Goal: Task Accomplishment & Management: Manage account settings

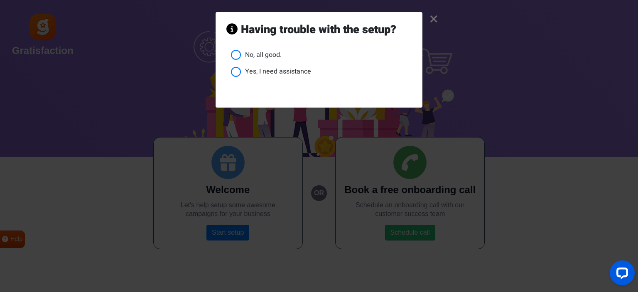
click at [433, 23] on link "×" at bounding box center [434, 19] width 9 height 8
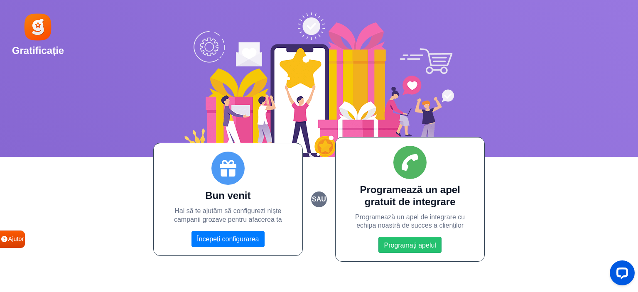
drag, startPoint x: 437, startPoint y: 43, endPoint x: 512, endPoint y: 25, distance: 77.3
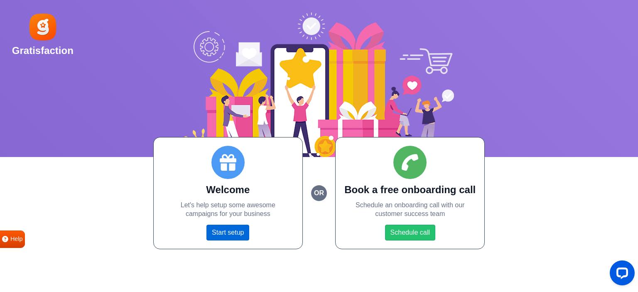
click at [246, 231] on link "Start setup" at bounding box center [228, 233] width 43 height 16
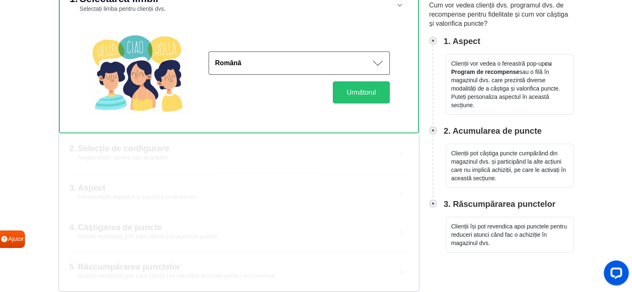
scroll to position [54, 0]
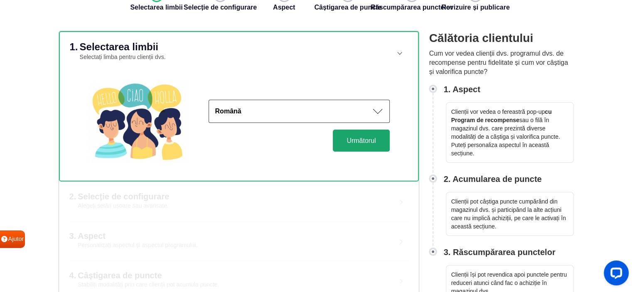
click at [359, 144] on font "Următorul" at bounding box center [361, 140] width 29 height 7
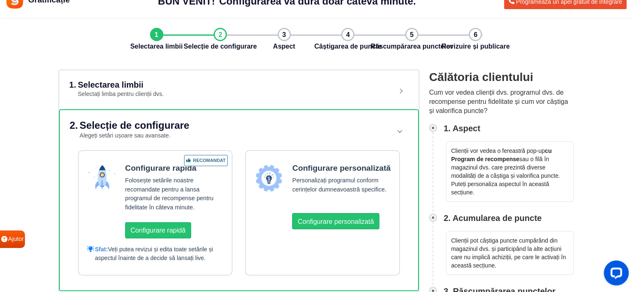
scroll to position [0, 0]
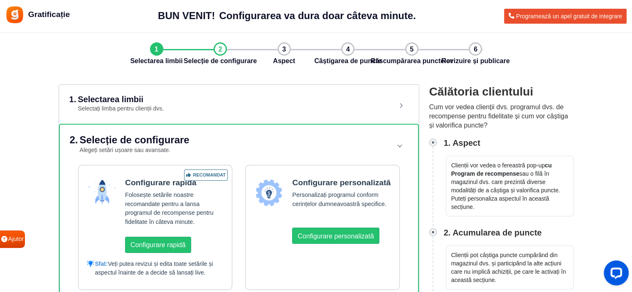
click at [158, 18] on font "BUN VENIT!" at bounding box center [186, 15] width 57 height 11
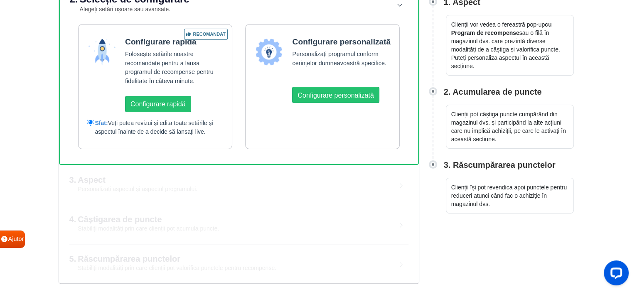
scroll to position [199, 0]
click at [504, 226] on html "Gratificație BUN VENIT! Configurarea va dura doar câteva minute. Configurarea v…" at bounding box center [316, 75] width 632 height 433
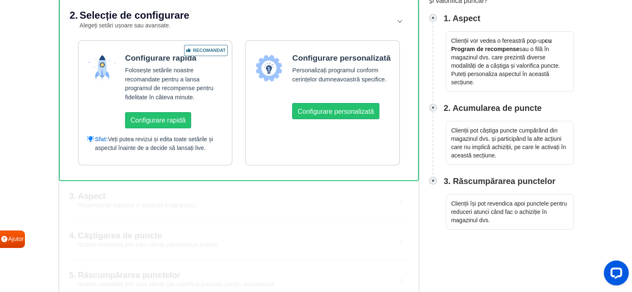
scroll to position [75, 0]
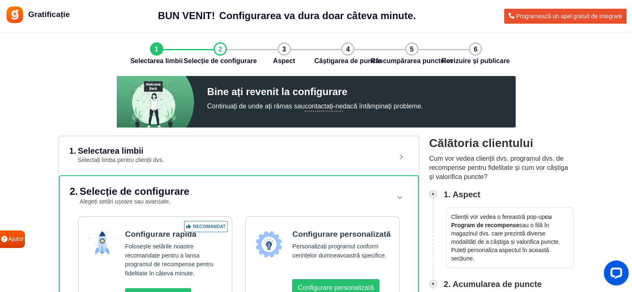
click at [560, 122] on div "Bine ați revenit la configurare Continuați de unde ați rămas sau contactați-ne …" at bounding box center [316, 102] width 632 height 52
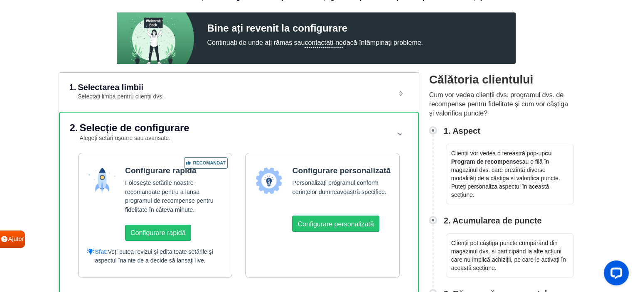
scroll to position [42, 0]
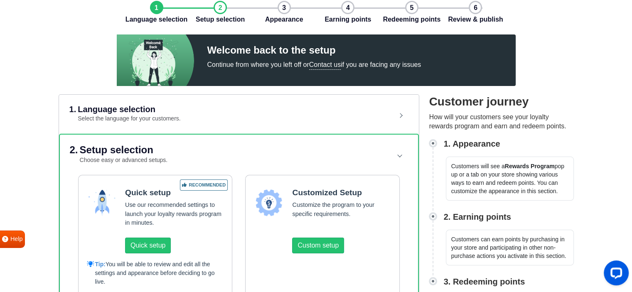
click at [573, 76] on div "Welcome back to the setup Continue from where you left off or Contact us if you…" at bounding box center [316, 60] width 632 height 52
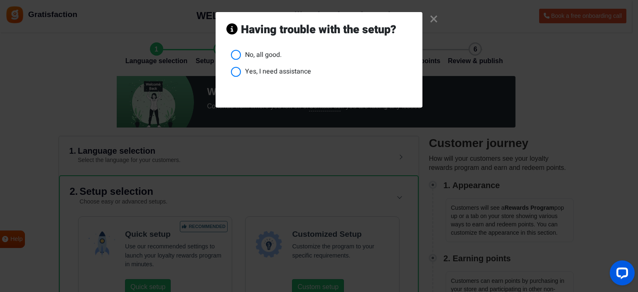
click at [242, 60] on li "No, all good." at bounding box center [321, 55] width 181 height 10
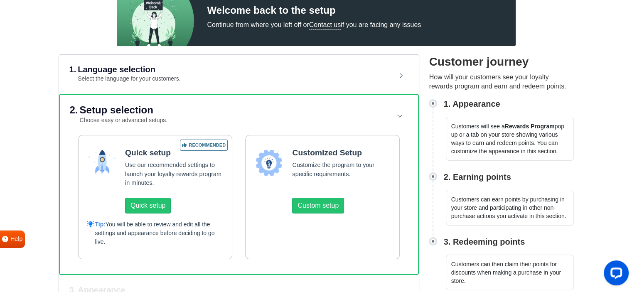
scroll to position [83, 0]
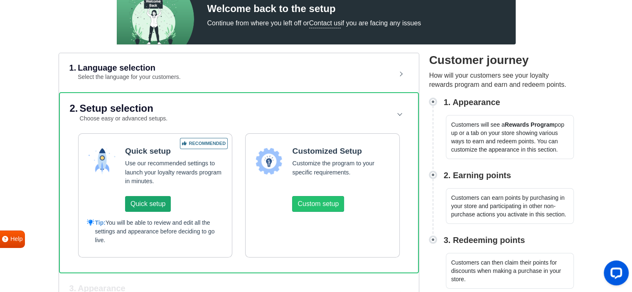
click at [171, 212] on button "Quick setup" at bounding box center [148, 204] width 46 height 16
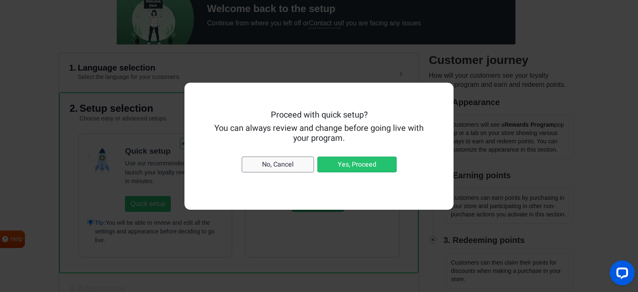
click at [293, 172] on button "No, Cancel" at bounding box center [278, 165] width 72 height 16
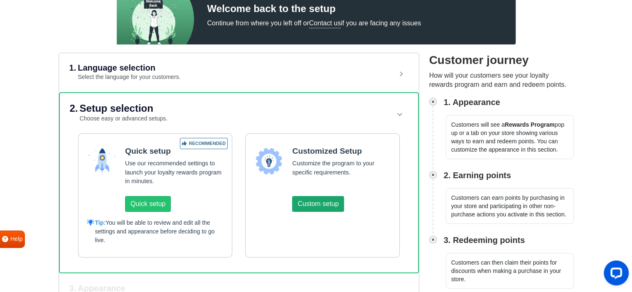
click at [313, 212] on button "Custom setup" at bounding box center [318, 204] width 52 height 16
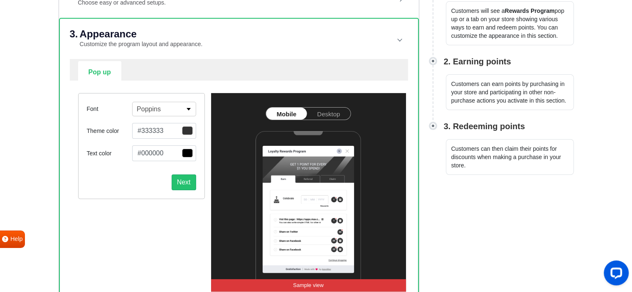
scroll to position [208, 0]
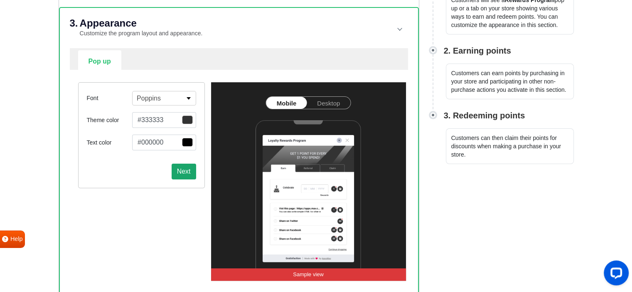
click at [191, 179] on button "Next" at bounding box center [184, 172] width 25 height 16
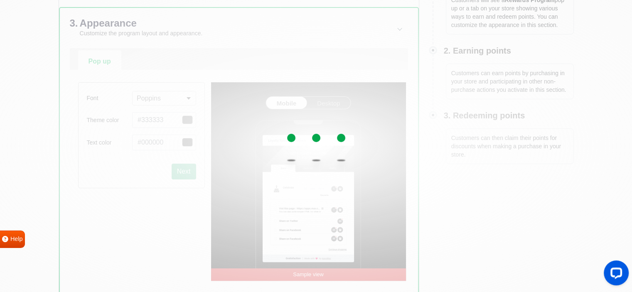
select select "right"
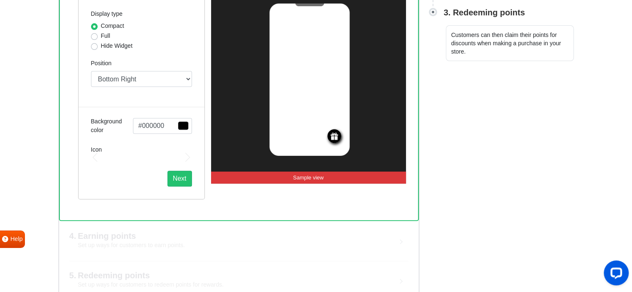
scroll to position [332, 0]
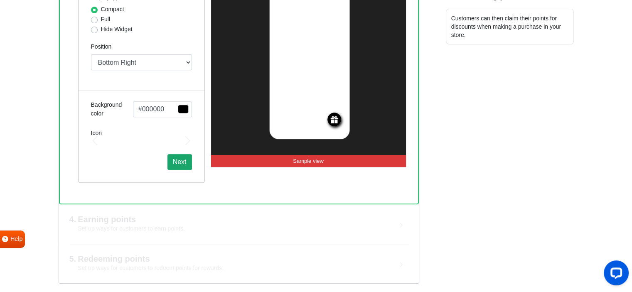
click at [189, 170] on button "Next" at bounding box center [179, 162] width 25 height 16
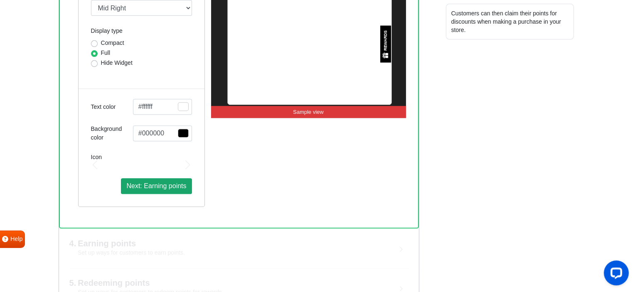
click at [184, 189] on span "Next: Earning points" at bounding box center [156, 185] width 60 height 7
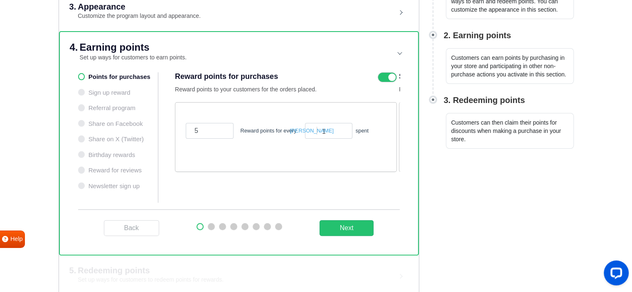
scroll to position [224, 0]
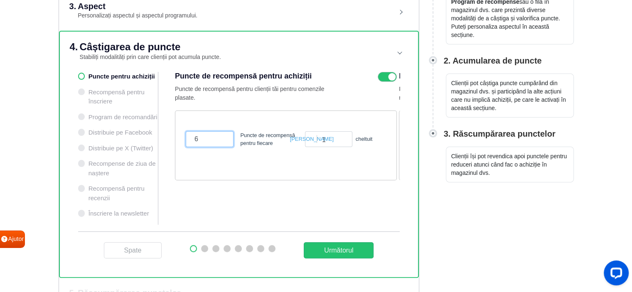
click at [220, 147] on input "6" at bounding box center [210, 139] width 48 height 16
click at [220, 147] on input "5" at bounding box center [210, 139] width 48 height 16
click at [220, 147] on input "4" at bounding box center [210, 139] width 48 height 16
click at [220, 147] on input "3" at bounding box center [210, 139] width 48 height 16
click at [220, 147] on input "2" at bounding box center [210, 139] width 48 height 16
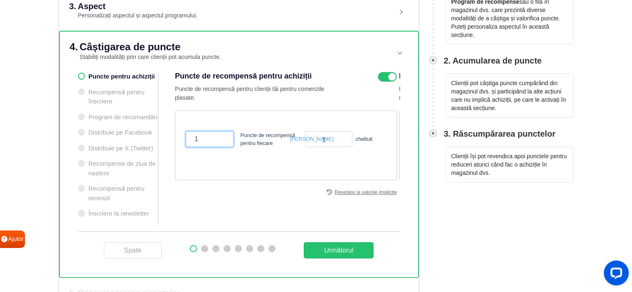
type input "1"
click at [220, 147] on input "1" at bounding box center [210, 139] width 48 height 16
click at [346, 147] on input "2" at bounding box center [328, 139] width 47 height 16
click at [346, 147] on input "3" at bounding box center [328, 139] width 47 height 16
click at [346, 147] on input "4" at bounding box center [328, 139] width 47 height 16
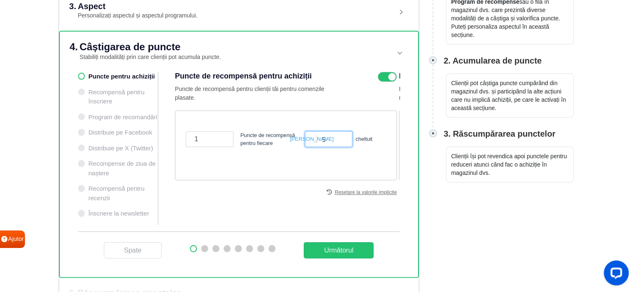
click at [346, 147] on input "5" at bounding box center [328, 139] width 47 height 16
click at [346, 147] on input "6" at bounding box center [328, 139] width 47 height 16
click at [346, 147] on input "7" at bounding box center [328, 139] width 47 height 16
click at [346, 147] on input "8" at bounding box center [328, 139] width 47 height 16
click at [346, 147] on input "9" at bounding box center [328, 139] width 47 height 16
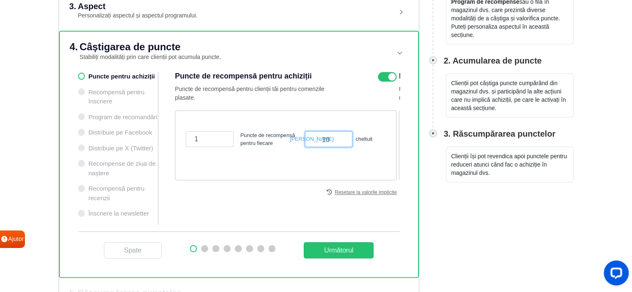
click at [346, 147] on input "10" at bounding box center [328, 139] width 47 height 16
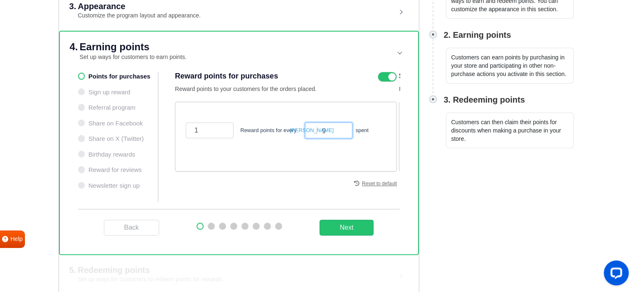
click at [345, 138] on input "9" at bounding box center [328, 131] width 47 height 16
click at [345, 138] on input "8" at bounding box center [328, 131] width 47 height 16
click at [345, 138] on input "7" at bounding box center [328, 131] width 47 height 16
click at [345, 138] on input "6" at bounding box center [328, 131] width 47 height 16
click at [345, 138] on input "5" at bounding box center [328, 131] width 47 height 16
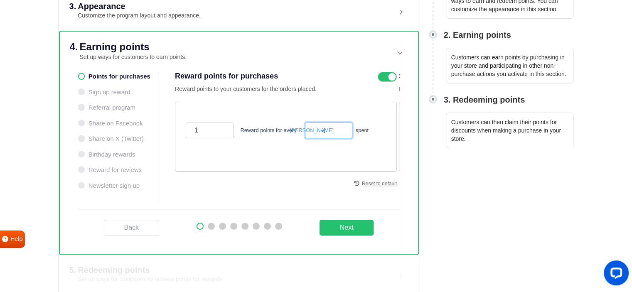
click at [345, 138] on input "4" at bounding box center [328, 131] width 47 height 16
click at [345, 138] on input "3" at bounding box center [328, 131] width 47 height 16
click at [345, 138] on input "2" at bounding box center [328, 131] width 47 height 16
type input "1"
click at [345, 138] on input "1" at bounding box center [328, 131] width 47 height 16
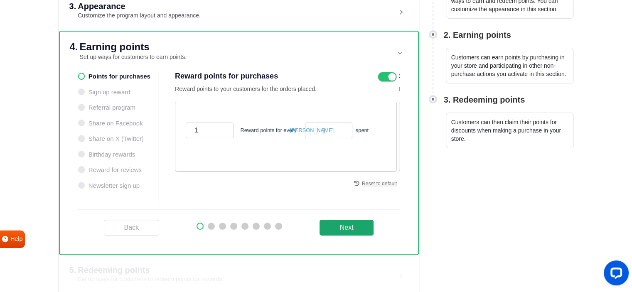
click at [342, 236] on button "Next" at bounding box center [347, 228] width 54 height 16
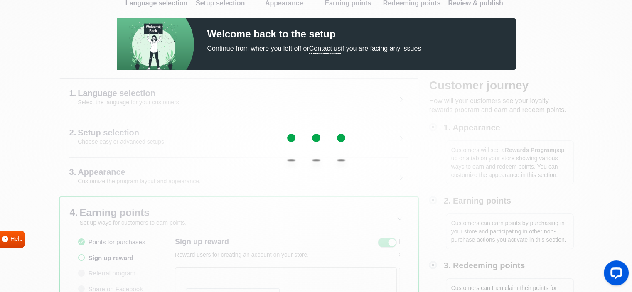
scroll to position [266, 0]
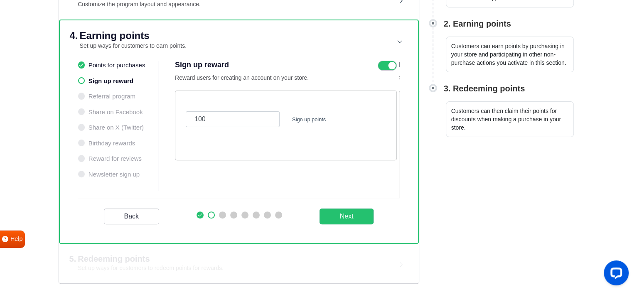
scroll to position [249, 0]
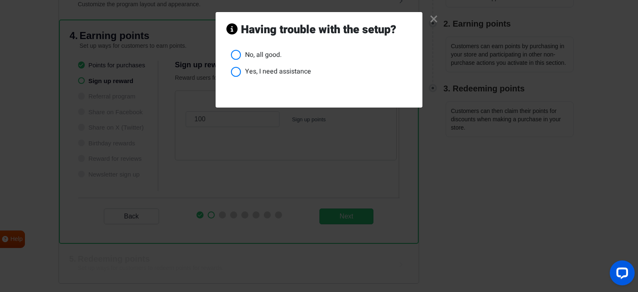
click at [245, 60] on li "No, all good." at bounding box center [321, 55] width 181 height 10
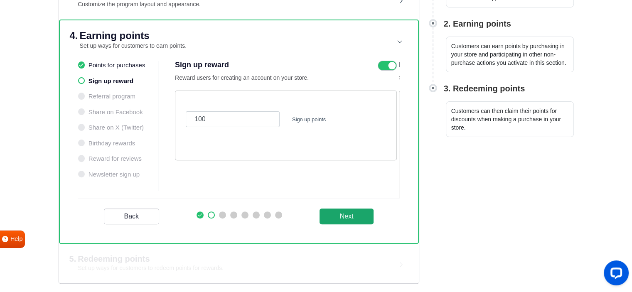
click at [336, 222] on button "Next" at bounding box center [347, 217] width 54 height 16
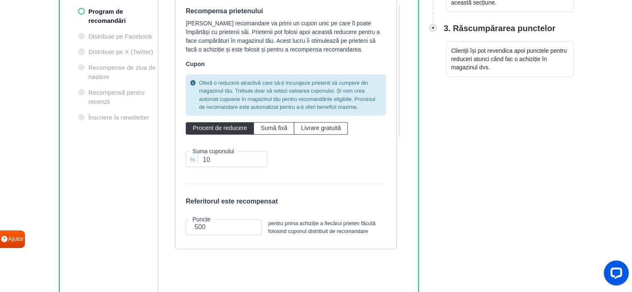
scroll to position [332, 0]
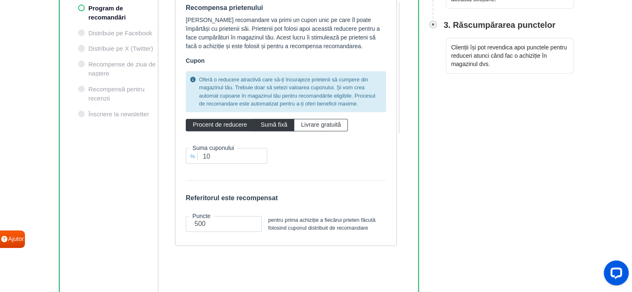
click at [294, 131] on label "Sumă fixă" at bounding box center [273, 125] width 41 height 12
click at [266, 126] on input "Sumă fixă" at bounding box center [263, 122] width 5 height 5
radio input "true"
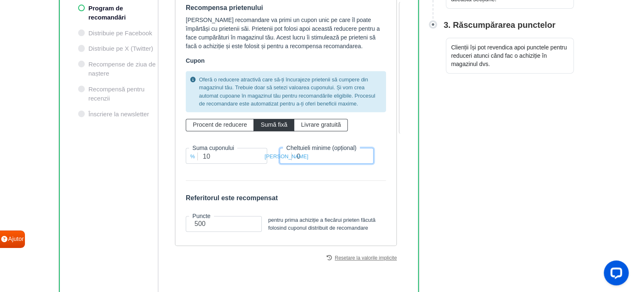
click at [319, 164] on input "0" at bounding box center [327, 156] width 94 height 16
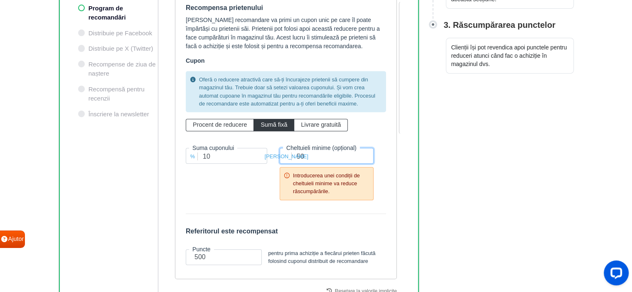
scroll to position [374, 0]
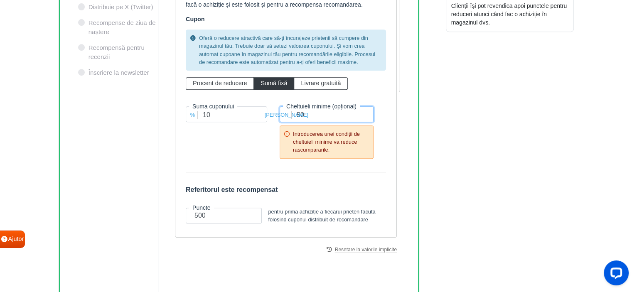
type input "5"
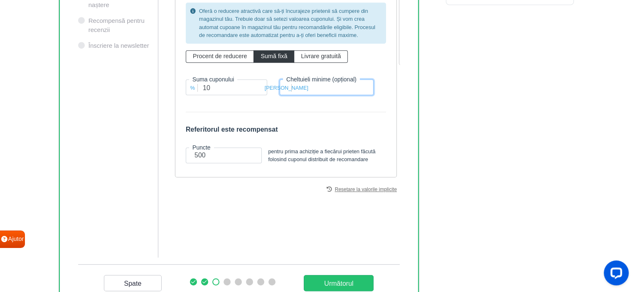
scroll to position [416, 0]
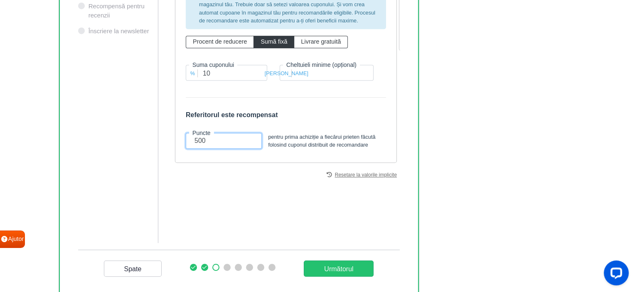
drag, startPoint x: 213, startPoint y: 223, endPoint x: 175, endPoint y: 224, distance: 38.2
click at [175, 224] on div "Puncte pentru achiziții Recompensă pentru înscriere Program de recomandări Dist…" at bounding box center [239, 65] width 322 height 370
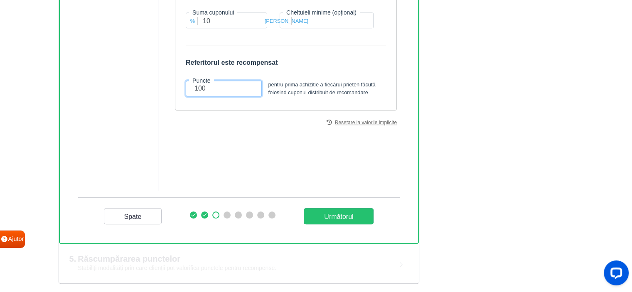
scroll to position [499, 0]
type input "100"
click at [304, 210] on _program "Următorul" at bounding box center [339, 216] width 70 height 16
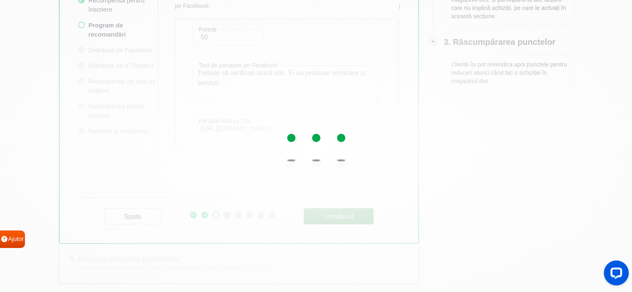
scroll to position [347, 0]
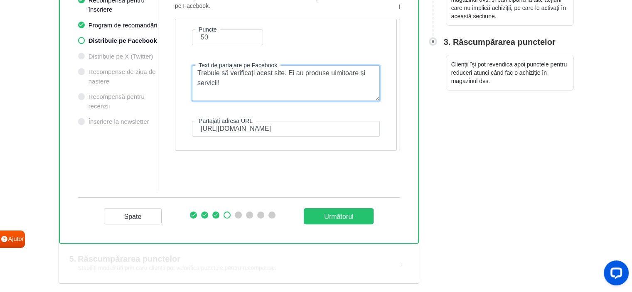
drag, startPoint x: 232, startPoint y: 88, endPoint x: 196, endPoint y: 89, distance: 36.6
click at [196, 89] on textarea "Trebuie să verificați acest site. Ei au produse uimitoare și servicii!" at bounding box center [286, 83] width 188 height 36
click at [234, 90] on textarea "Trebuie să verificați acest site. Ei au produse și servicii!" at bounding box center [286, 83] width 188 height 36
paste textarea "uimitoare"
type textarea "Trebuie să verificați acest site. Ei au produse și servicii uimitoare !"
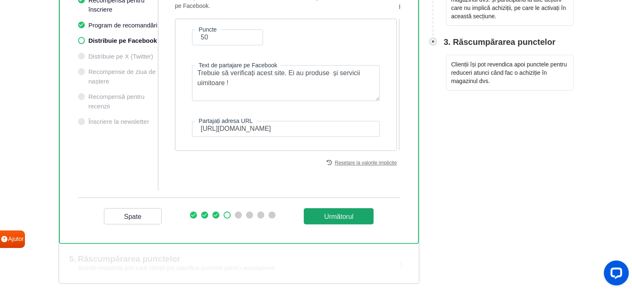
click at [341, 215] on button "Următorul" at bounding box center [339, 216] width 70 height 16
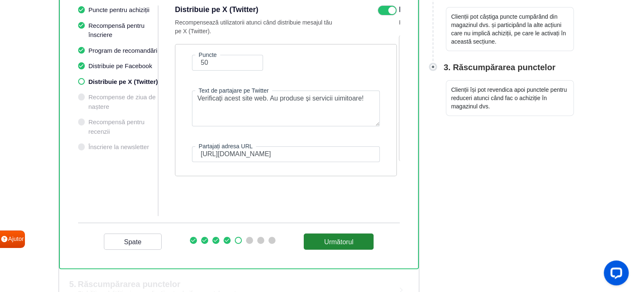
scroll to position [305, 0]
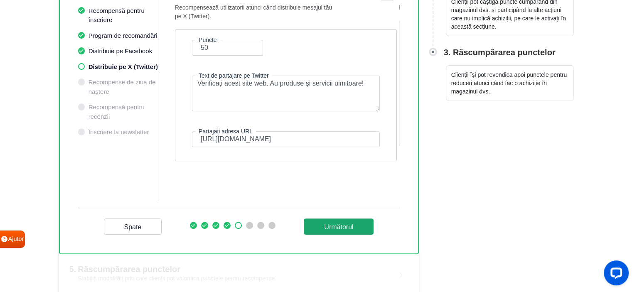
click at [344, 235] on button "Următorul" at bounding box center [339, 227] width 70 height 16
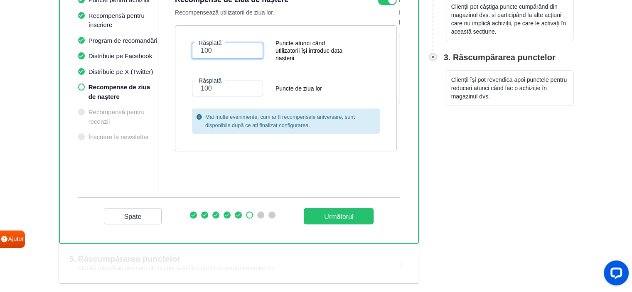
drag, startPoint x: 218, startPoint y: 71, endPoint x: 179, endPoint y: 80, distance: 39.3
click at [179, 80] on div "Răsplată 100 Puncte atunci când utilizatorii își introduc data nașterii Răsplat…" at bounding box center [286, 88] width 222 height 126
click at [384, 5] on icon at bounding box center [387, 0] width 19 height 10
click at [0, 0] on input "checkbox" at bounding box center [0, 0] width 0 height 0
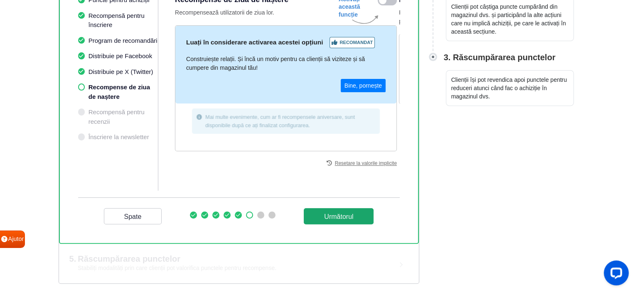
click at [325, 220] on font "Următorul" at bounding box center [338, 216] width 29 height 7
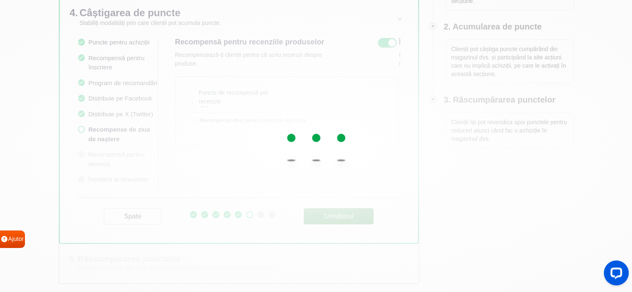
scroll to position [299, 0]
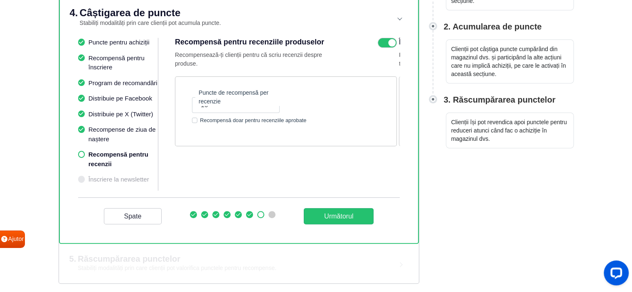
click at [200, 116] on label "Recompensă doar pentru recenziile aprobate" at bounding box center [253, 120] width 106 height 8
click at [196, 116] on input "Recompensă doar pentru recenziile aprobate" at bounding box center [194, 119] width 5 height 7
click at [200, 116] on label "Recompensă doar pentru recenziile aprobate" at bounding box center [253, 120] width 106 height 8
click at [196, 116] on input "Recompensă doar pentru recenziile aprobate" at bounding box center [194, 119] width 5 height 7
checkbox input "false"
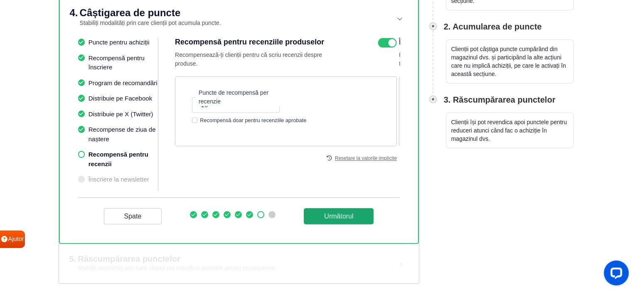
click at [324, 212] on font "Următorul" at bounding box center [338, 215] width 29 height 7
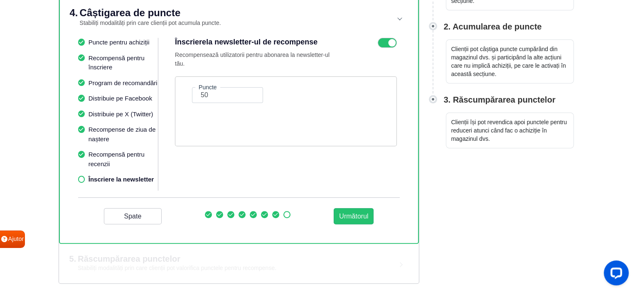
click at [145, 39] on font "Puncte pentru achiziții" at bounding box center [119, 42] width 61 height 7
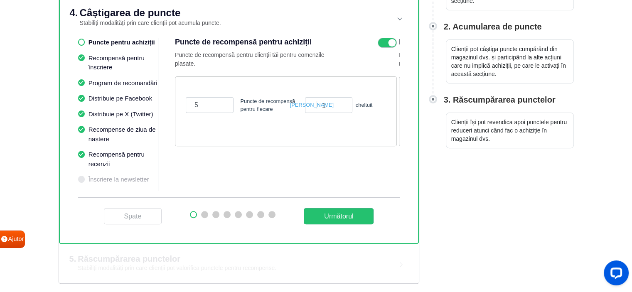
click at [123, 171] on ul "Puncte pentru achiziții Recompensă pentru înscriere Program de recomandări Dist…" at bounding box center [118, 114] width 81 height 153
click at [83, 40] on icon at bounding box center [81, 42] width 5 height 5
click at [123, 39] on font "Puncte pentru achiziții" at bounding box center [122, 42] width 66 height 7
click at [328, 213] on font "Următorul" at bounding box center [338, 216] width 29 height 7
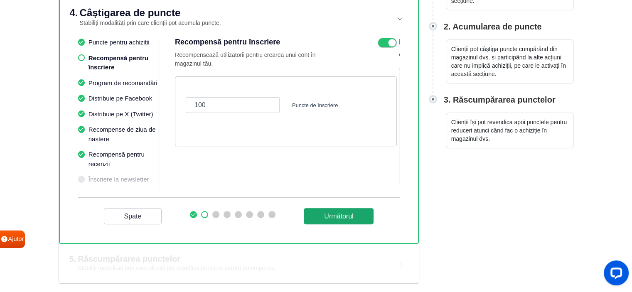
click at [327, 213] on font "Următorul" at bounding box center [338, 216] width 29 height 7
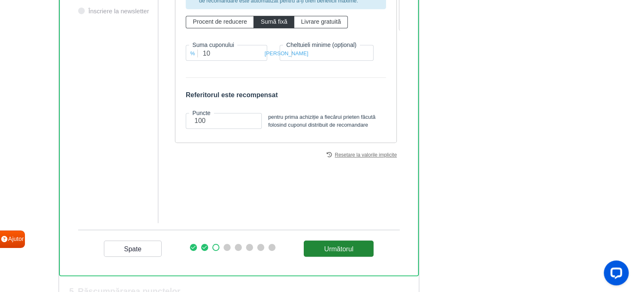
scroll to position [465, 0]
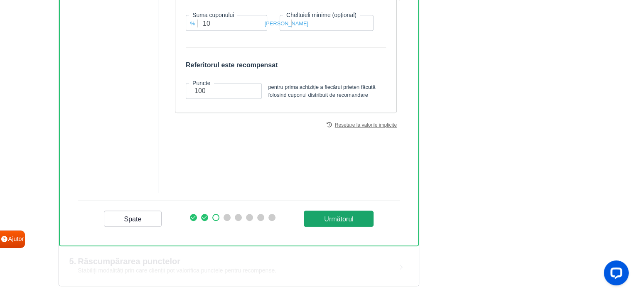
click at [336, 222] on font "Următorul" at bounding box center [338, 218] width 29 height 7
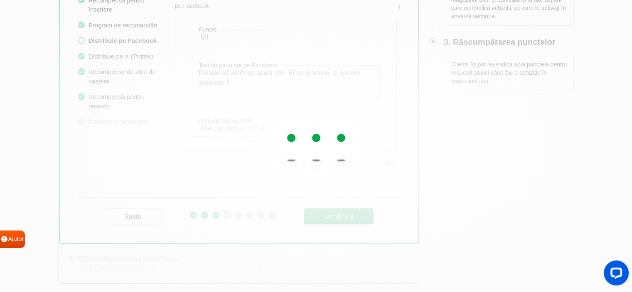
scroll to position [347, 0]
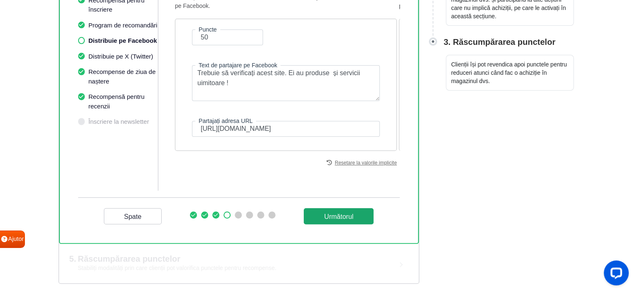
click at [317, 219] on button "Următorul" at bounding box center [339, 216] width 70 height 16
click at [324, 213] on font "Următorul" at bounding box center [338, 216] width 29 height 7
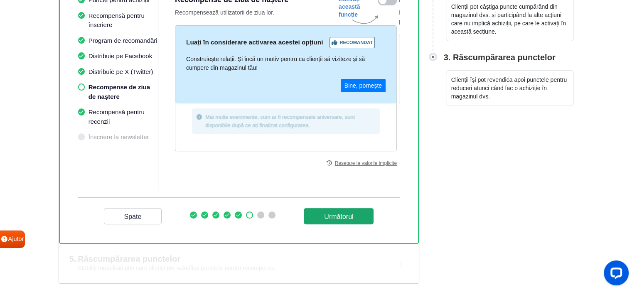
scroll to position [331, 0]
click at [324, 213] on font "Următorul" at bounding box center [338, 216] width 29 height 7
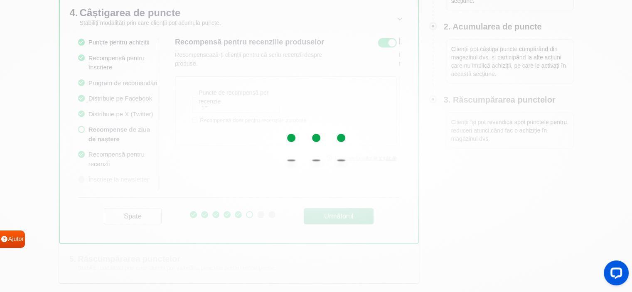
scroll to position [299, 0]
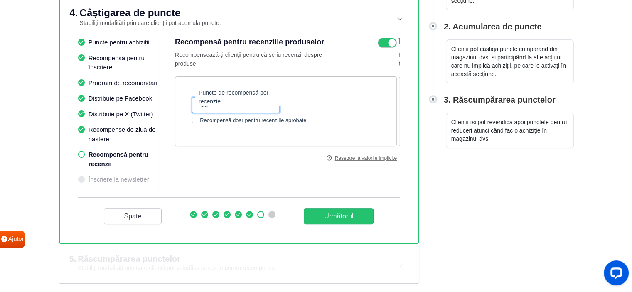
click at [218, 97] on input "10" at bounding box center [236, 105] width 88 height 16
drag, startPoint x: 219, startPoint y: 95, endPoint x: 181, endPoint y: 101, distance: 39.1
click at [181, 101] on div "Puncte de recompensă per recenzie 10 Recompensă doar pentru recenziile aprobate" at bounding box center [286, 111] width 222 height 70
type input "10"
click at [324, 213] on font "Următorul" at bounding box center [338, 216] width 29 height 7
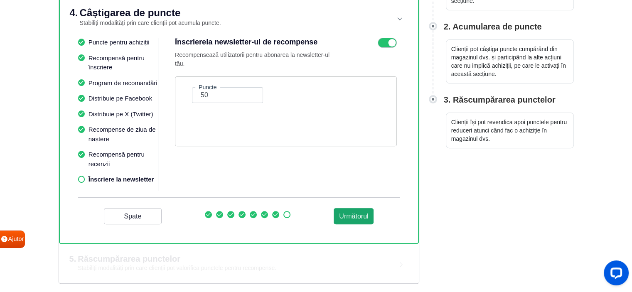
click at [339, 213] on font "Următorul" at bounding box center [353, 216] width 29 height 7
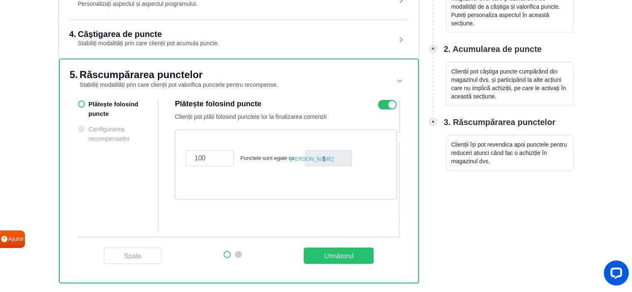
scroll to position [266, 0]
click at [330, 253] on font "Următorul" at bounding box center [338, 255] width 29 height 7
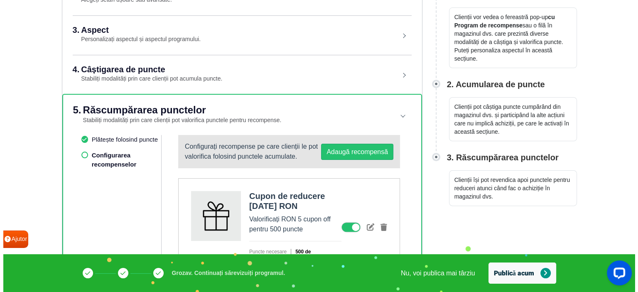
scroll to position [244, 0]
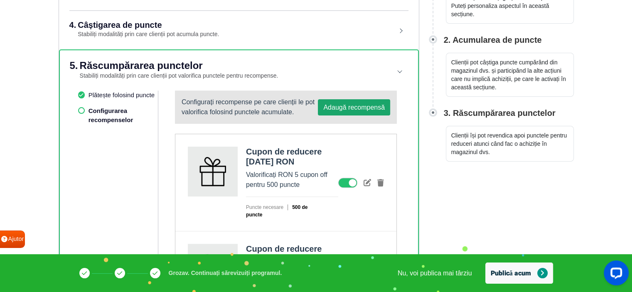
click at [353, 116] on button "Adaugă recompensă" at bounding box center [354, 107] width 72 height 16
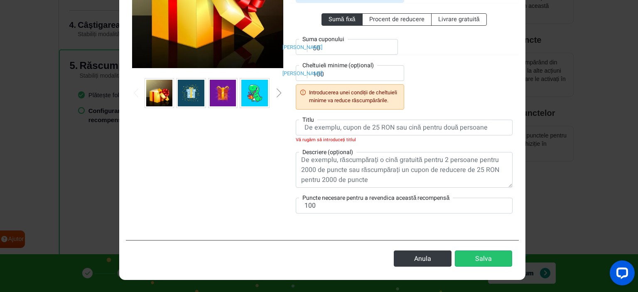
scroll to position [166, 0]
click at [375, 24] on font "Procent de reducere" at bounding box center [396, 19] width 55 height 9
click at [375, 20] on input "Procent de reducere" at bounding box center [371, 17] width 5 height 5
radio input "true"
click at [341, 24] on font "Sumă fixă" at bounding box center [342, 19] width 27 height 9
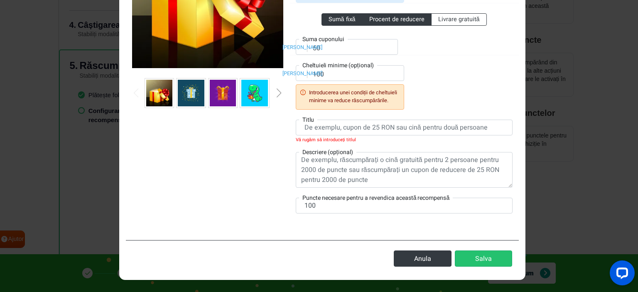
click at [334, 20] on input "Sumă fixă" at bounding box center [331, 17] width 5 height 5
radio input "true"
click at [369, 24] on font "Procent de reducere" at bounding box center [396, 19] width 55 height 9
click at [369, 20] on input "Procent de reducere" at bounding box center [371, 17] width 5 height 5
radio input "true"
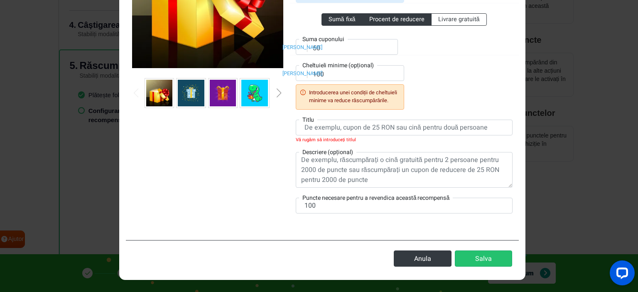
click at [335, 24] on font "Sumă fixă" at bounding box center [342, 19] width 27 height 9
click at [334, 20] on input "Sumă fixă" at bounding box center [331, 17] width 5 height 5
radio input "true"
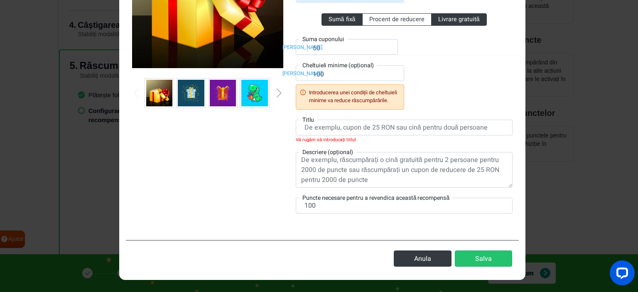
click at [452, 24] on font "Livrare gratuită" at bounding box center [459, 19] width 42 height 9
click at [444, 20] on input "Livrare gratuită" at bounding box center [440, 17] width 5 height 5
radio input "true"
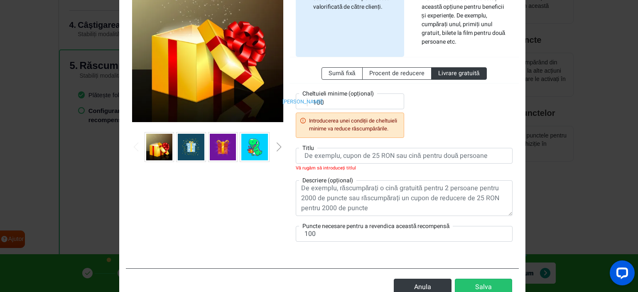
scroll to position [42, 0]
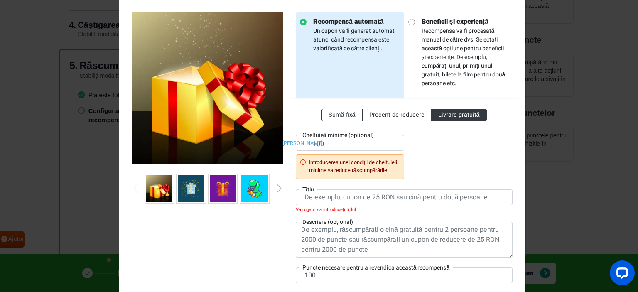
click at [411, 25] on icon at bounding box center [411, 22] width 7 height 7
radio input "false"
radio input "true"
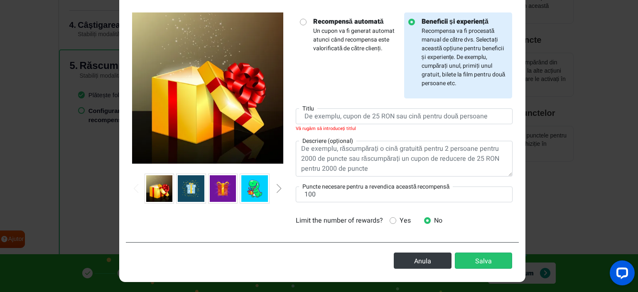
click at [307, 34] on p "Recompensă automată Un cupon va fi generat automat atunci când recompensa este …" at bounding box center [353, 35] width 93 height 36
radio input "true"
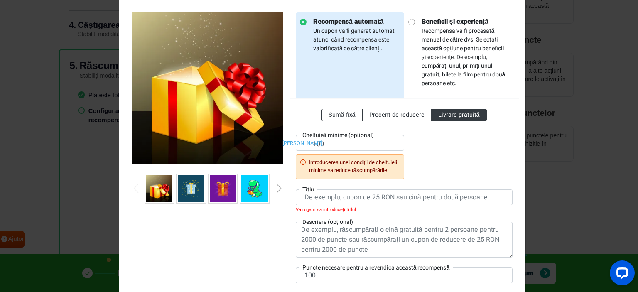
click at [409, 24] on input "radio" at bounding box center [410, 20] width 5 height 5
radio input "true"
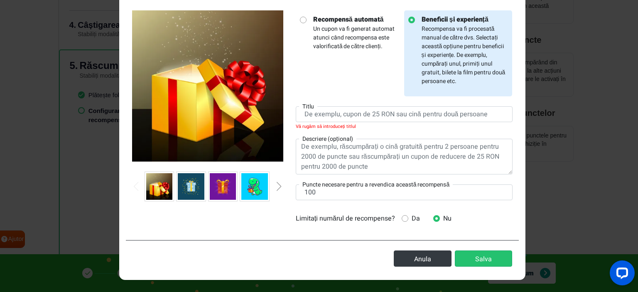
scroll to position [28, 0]
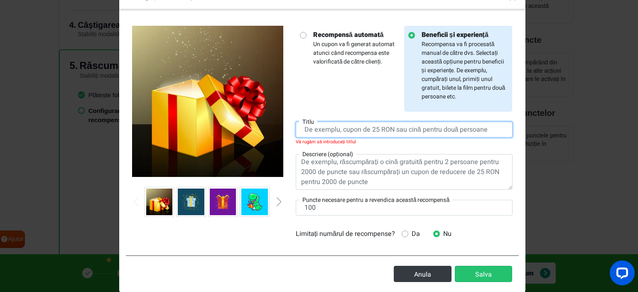
click at [425, 138] on input "text" at bounding box center [404, 130] width 217 height 16
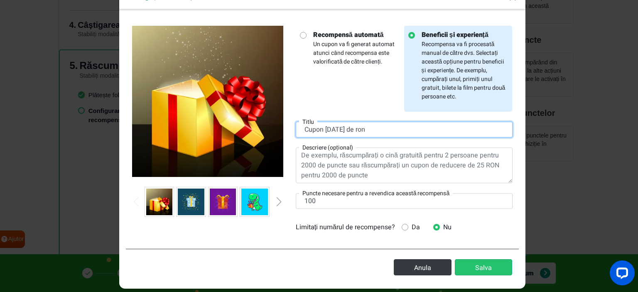
type input "Cupon [DATE] de ron"
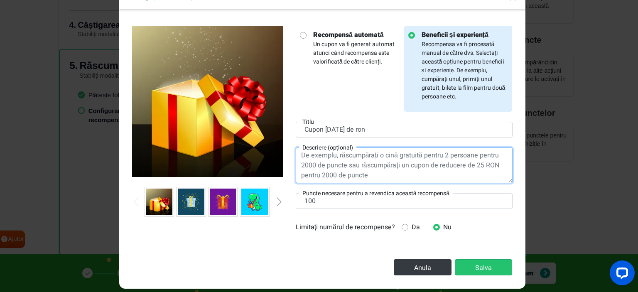
drag, startPoint x: 299, startPoint y: 229, endPoint x: 453, endPoint y: 257, distance: 156.7
click at [455, 183] on textarea at bounding box center [404, 166] width 217 height 36
drag, startPoint x: 299, startPoint y: 226, endPoint x: 345, endPoint y: 239, distance: 47.6
click at [345, 183] on textarea at bounding box center [404, 166] width 217 height 36
click at [324, 183] on textarea at bounding box center [404, 166] width 217 height 36
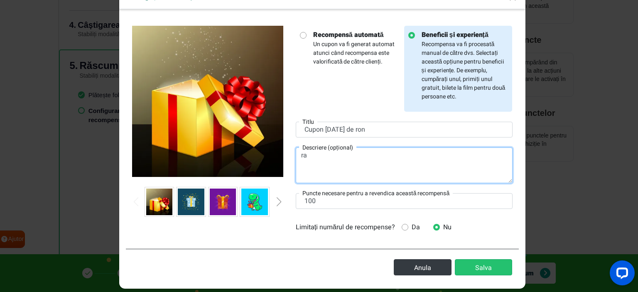
type textarea "r"
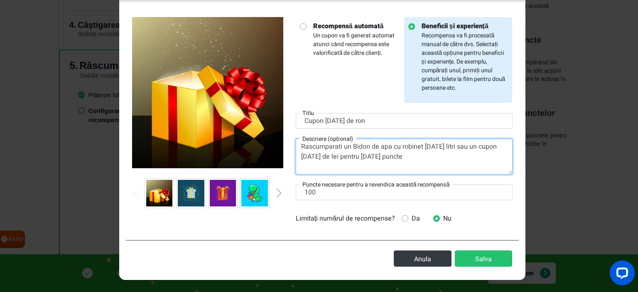
scroll to position [111, 0]
type textarea "Rascumparati un Bidon de apa cu robinet [DATE] litri sau un cupon [DATE] de lei…"
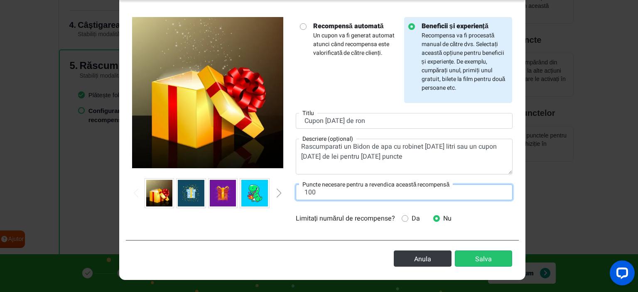
drag, startPoint x: 321, startPoint y: 202, endPoint x: 299, endPoint y: 203, distance: 21.6
click at [299, 200] on input "100" at bounding box center [404, 192] width 217 height 16
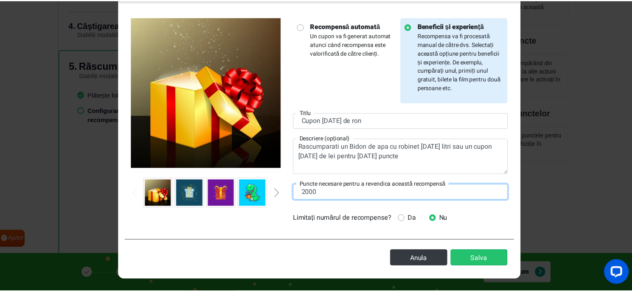
scroll to position [146, 0]
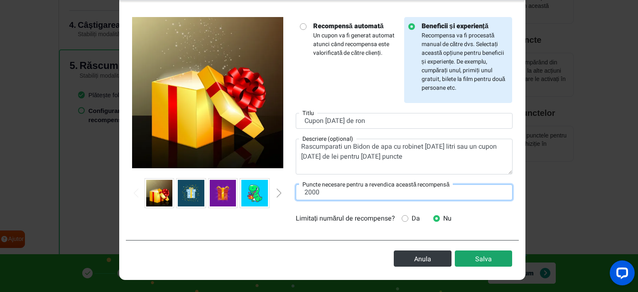
type input "2000"
click at [456, 251] on button "Salva" at bounding box center [483, 259] width 57 height 16
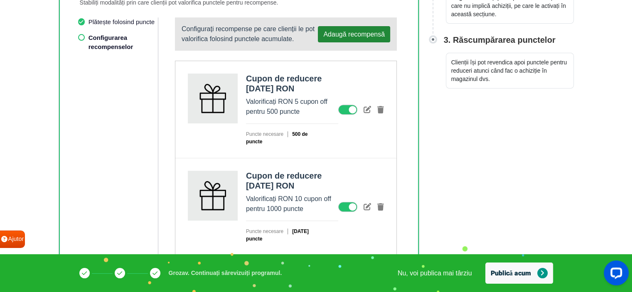
scroll to position [277, 0]
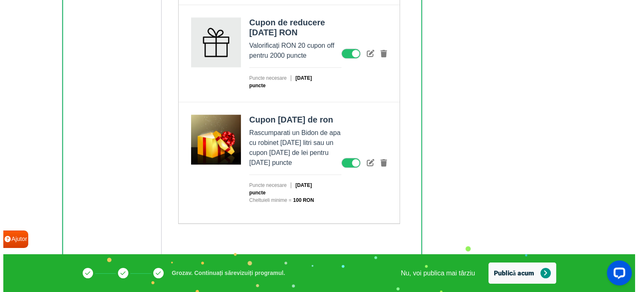
scroll to position [789, 0]
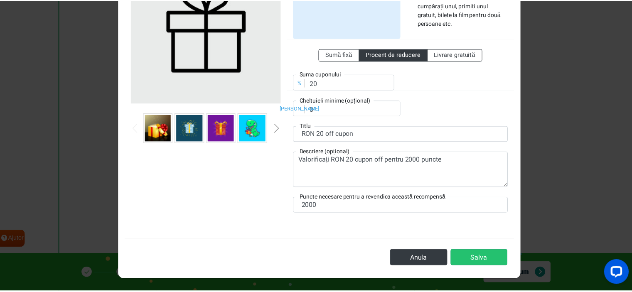
scroll to position [226, 0]
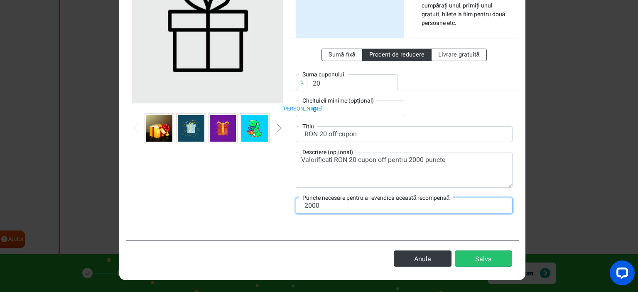
drag, startPoint x: 325, startPoint y: 186, endPoint x: 298, endPoint y: 187, distance: 26.6
click at [298, 198] on input "2000" at bounding box center [404, 206] width 217 height 16
type input "1700"
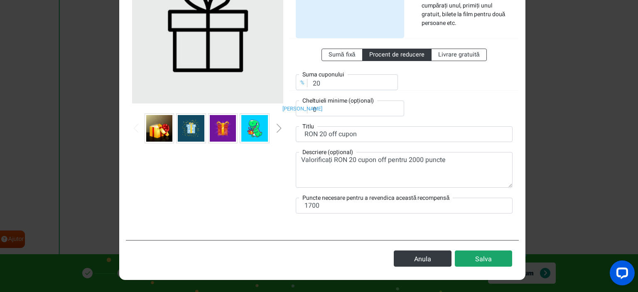
click at [475, 254] on font "Salva" at bounding box center [483, 259] width 17 height 10
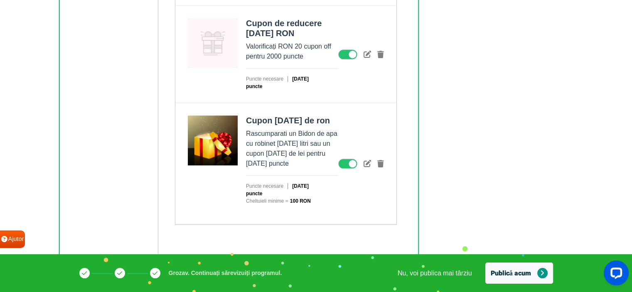
scroll to position [658, 0]
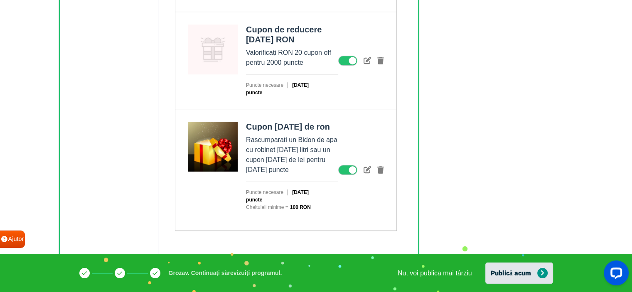
click at [501, 273] on font "Publică acum" at bounding box center [511, 273] width 40 height 10
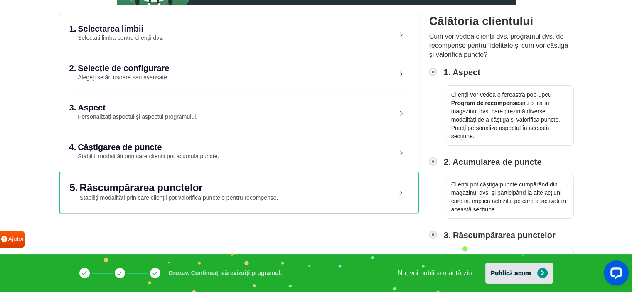
scroll to position [136, 0]
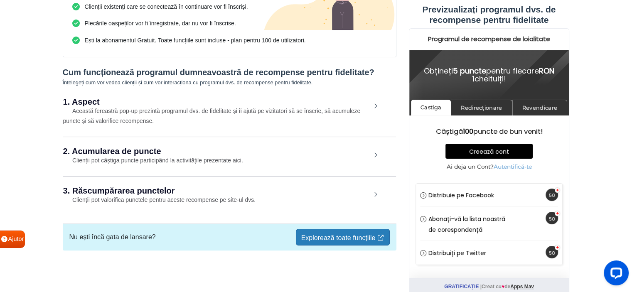
scroll to position [175, 0]
click at [482, 111] on link "Redirecționare" at bounding box center [480, 108] width 61 height 16
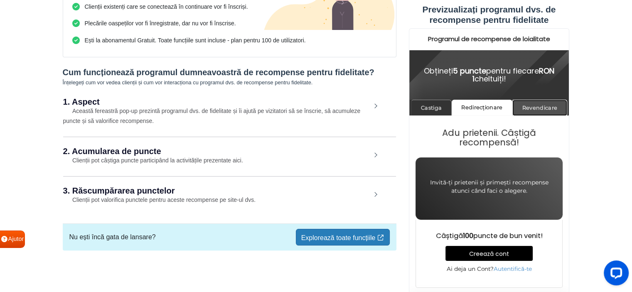
click at [542, 103] on link "Revendicare" at bounding box center [539, 108] width 55 height 16
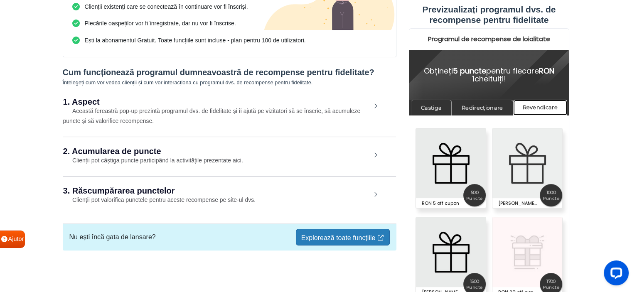
scroll to position [27, 0]
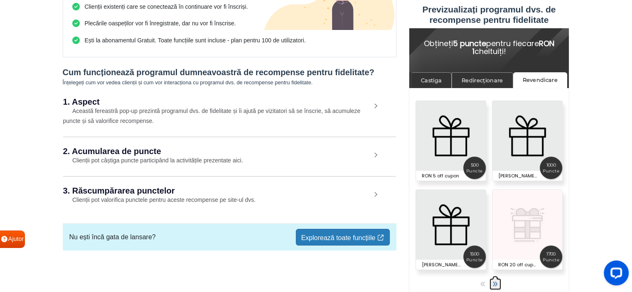
click at [498, 287] on link "» Next" at bounding box center [495, 284] width 12 height 12
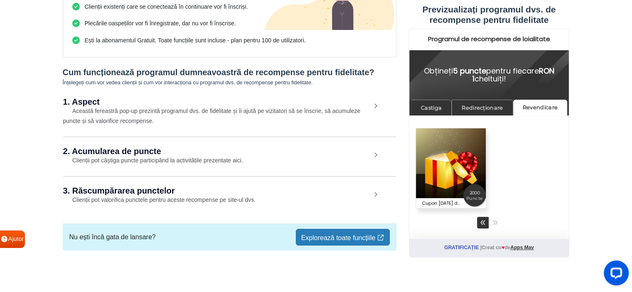
scroll to position [0, 0]
click at [36, 96] on section "Programul dumneavoastră de recompense pentru fidelitate este: Întrerupt Vizuali…" at bounding box center [316, 88] width 632 height 407
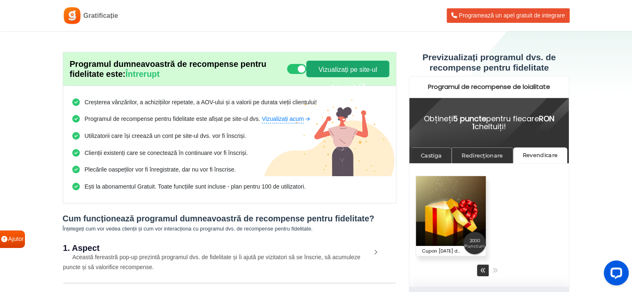
click at [327, 71] on font "Vizualizați pe site-ul dvs. web" at bounding box center [347, 78] width 59 height 24
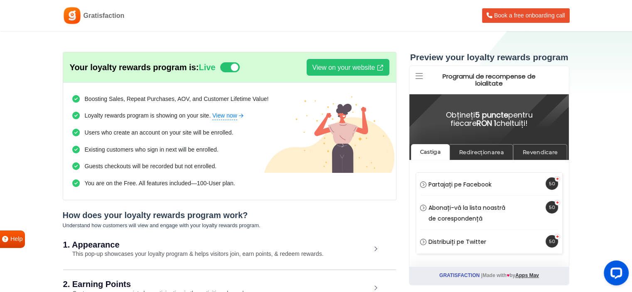
click at [418, 74] on icon at bounding box center [419, 76] width 7 height 8
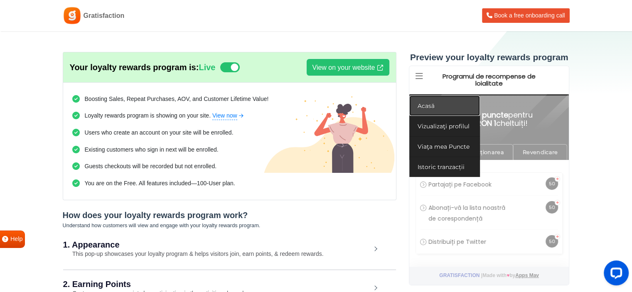
click at [437, 103] on link "Acasă" at bounding box center [444, 106] width 71 height 20
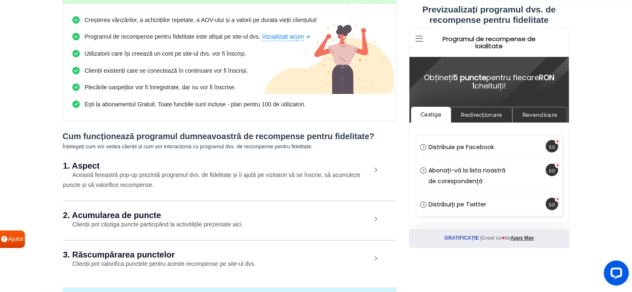
scroll to position [83, 0]
click at [284, 187] on font "Această fereastră pop-up prezintă programul dvs. de fidelitate și îi ajută pe v…" at bounding box center [211, 179] width 297 height 17
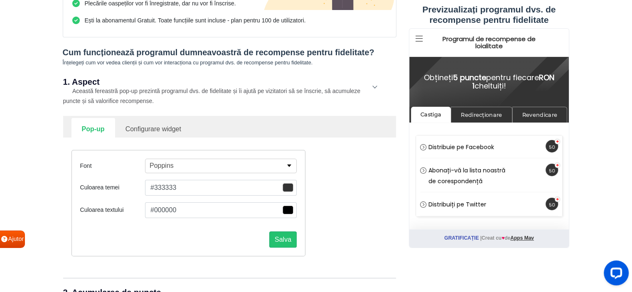
scroll to position [208, 0]
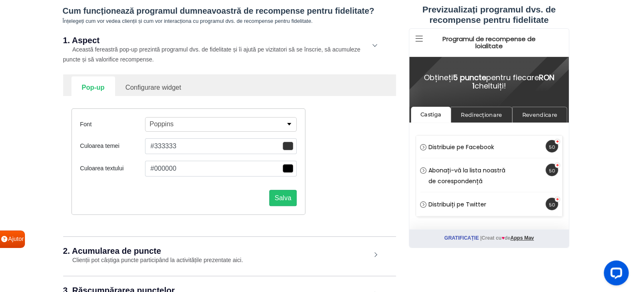
click at [181, 91] on font "Configurare widget" at bounding box center [153, 87] width 56 height 7
select select "right"
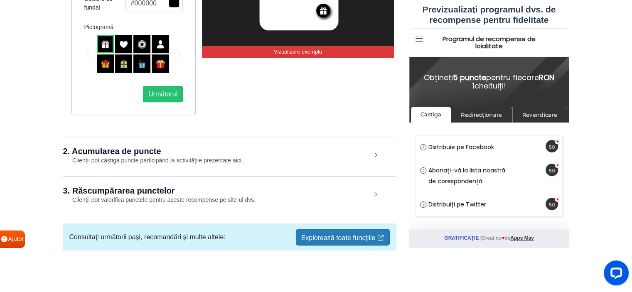
scroll to position [538, 0]
click at [187, 157] on font "Clienții pot câștiga puncte participând la activitățile prezentate aici." at bounding box center [157, 160] width 171 height 7
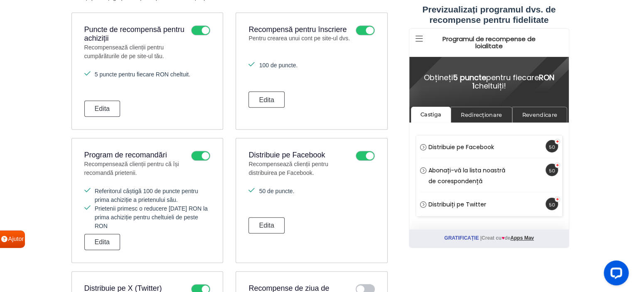
scroll to position [663, 0]
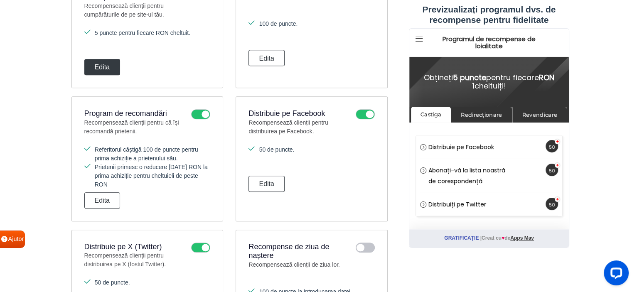
click at [106, 71] on font "Edita" at bounding box center [102, 67] width 15 height 7
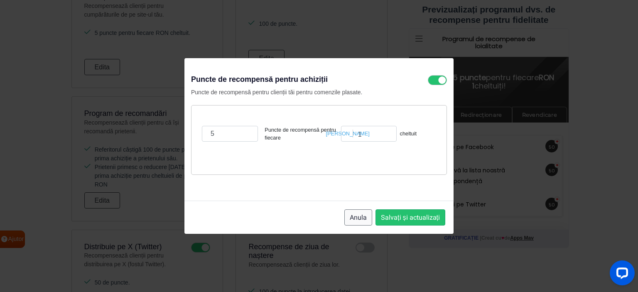
click at [350, 223] on font "Anula" at bounding box center [358, 218] width 17 height 10
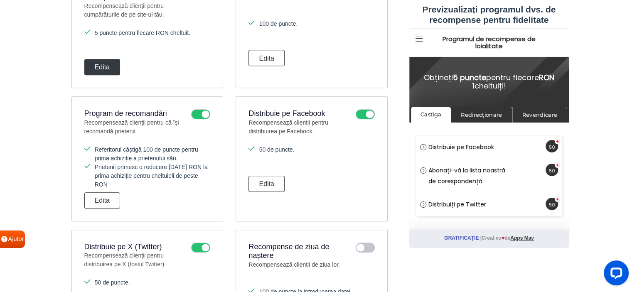
click at [110, 71] on font "Edita" at bounding box center [102, 67] width 15 height 7
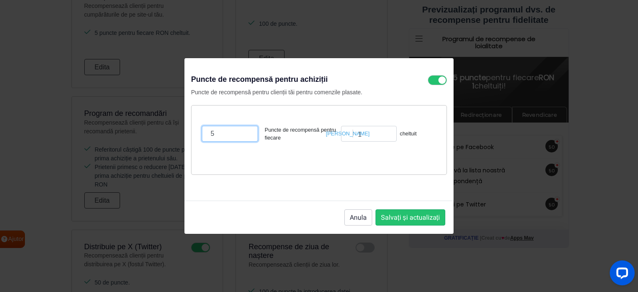
drag, startPoint x: 213, startPoint y: 127, endPoint x: 207, endPoint y: 125, distance: 6.4
click at [207, 126] on input "5" at bounding box center [230, 134] width 56 height 16
click at [245, 127] on input "4" at bounding box center [230, 134] width 56 height 16
click at [246, 126] on input "5" at bounding box center [230, 134] width 56 height 16
click at [246, 126] on input "6" at bounding box center [230, 134] width 56 height 16
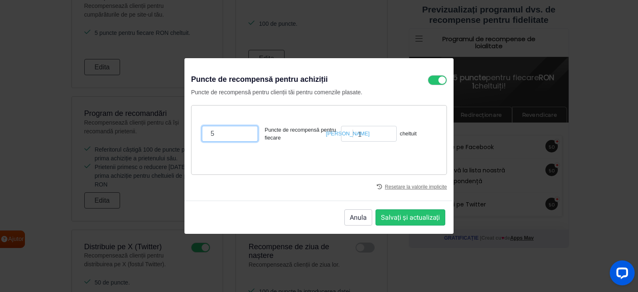
click at [244, 127] on input "5" at bounding box center [230, 134] width 56 height 16
click at [244, 127] on input "4" at bounding box center [230, 134] width 56 height 16
click at [244, 127] on input "3" at bounding box center [230, 134] width 56 height 16
click at [244, 126] on input "4" at bounding box center [230, 134] width 56 height 16
type input "5"
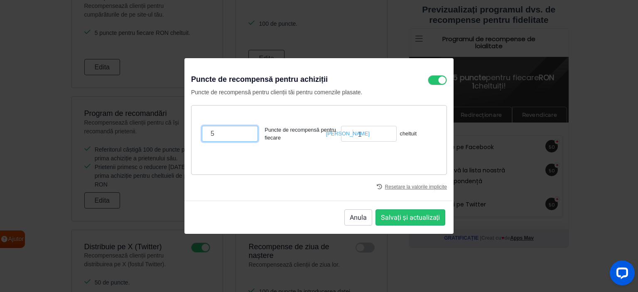
click at [244, 126] on input "5" at bounding box center [230, 134] width 56 height 16
click at [350, 223] on font "Anula" at bounding box center [358, 218] width 17 height 10
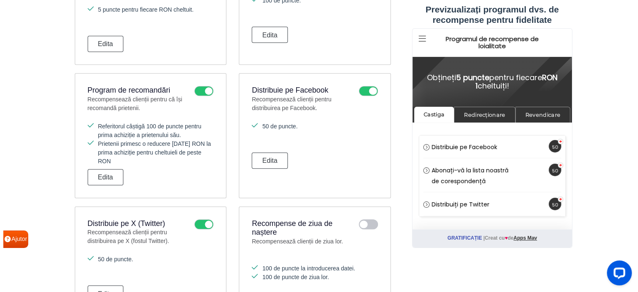
scroll to position [705, 0]
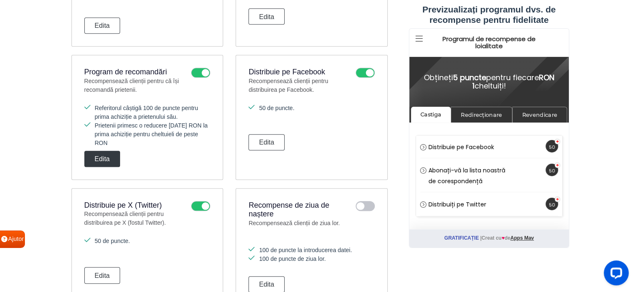
click at [120, 167] on button "Edita" at bounding box center [102, 159] width 36 height 16
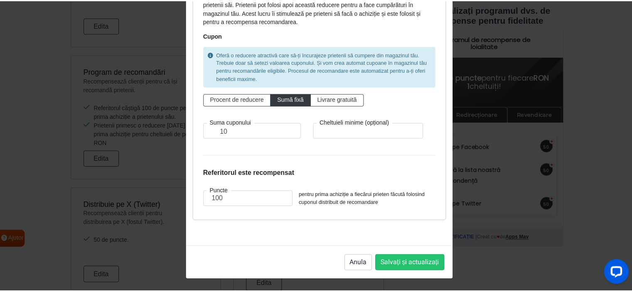
scroll to position [162, 0]
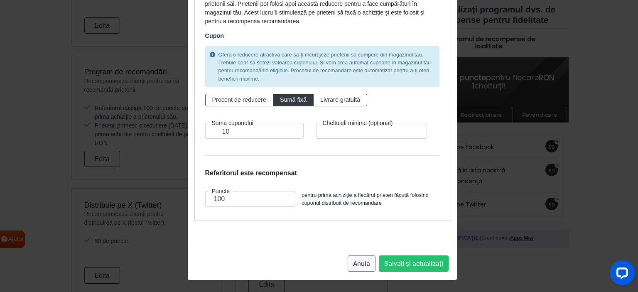
click at [348, 266] on button "Anula" at bounding box center [362, 264] width 28 height 16
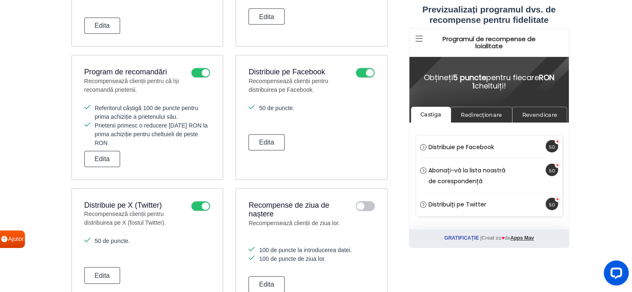
scroll to position [829, 0]
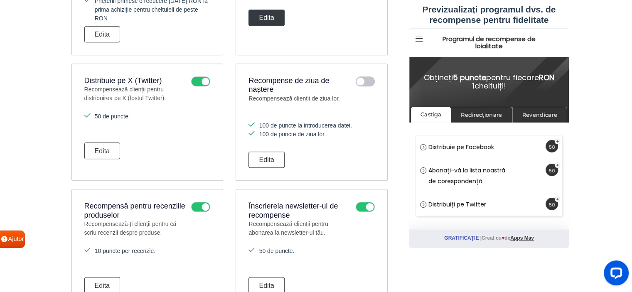
click at [284, 26] on button "Edita" at bounding box center [266, 18] width 36 height 16
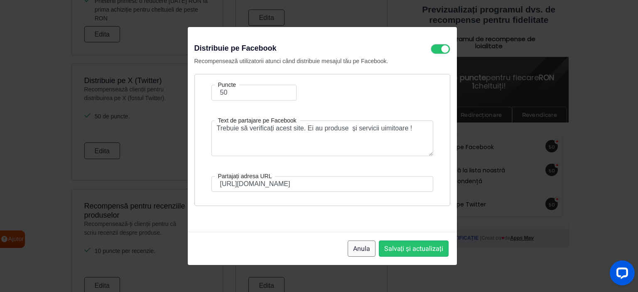
click at [353, 254] on font "Anula" at bounding box center [361, 249] width 17 height 10
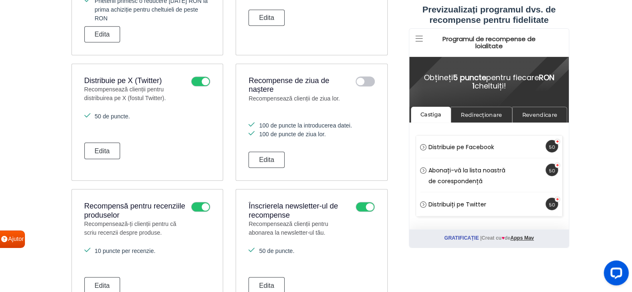
click at [419, 44] on span "Koma" at bounding box center [420, 38] width 14 height 15
click at [419, 39] on icon at bounding box center [418, 39] width 7 height 8
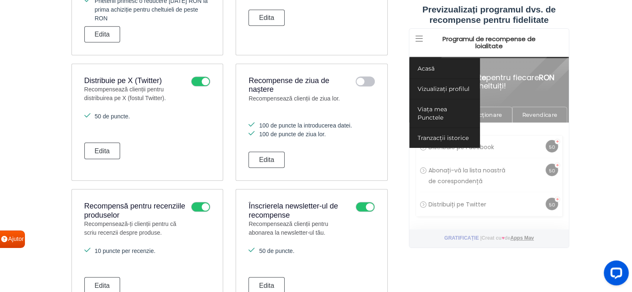
click at [419, 39] on icon at bounding box center [418, 39] width 7 height 8
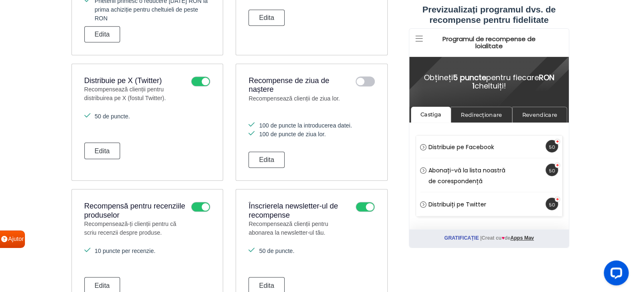
click at [419, 39] on icon at bounding box center [418, 39] width 7 height 8
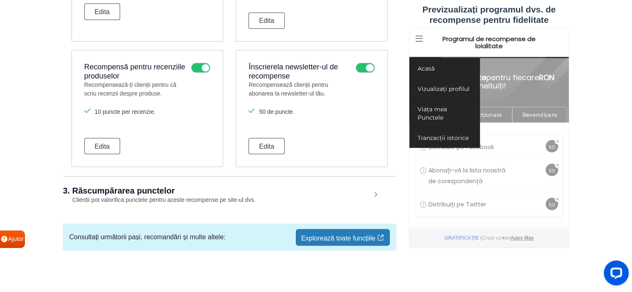
scroll to position [996, 0]
click at [110, 150] on font "Edita" at bounding box center [102, 146] width 15 height 7
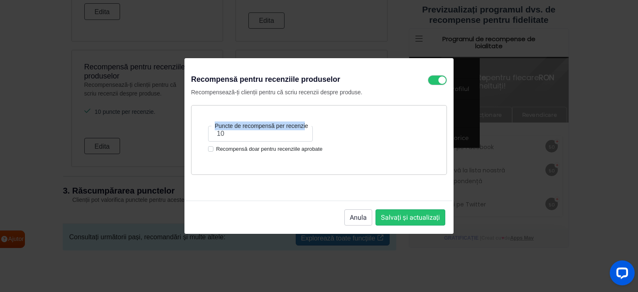
drag, startPoint x: 242, startPoint y: 126, endPoint x: 213, endPoint y: 131, distance: 29.5
click at [213, 131] on div "Puncte de recompensă per recenzie 10" at bounding box center [260, 134] width 117 height 16
drag, startPoint x: 238, startPoint y: 131, endPoint x: 216, endPoint y: 126, distance: 22.6
click at [216, 126] on div "Puncte de recompensă per recenzie 10" at bounding box center [260, 134] width 117 height 16
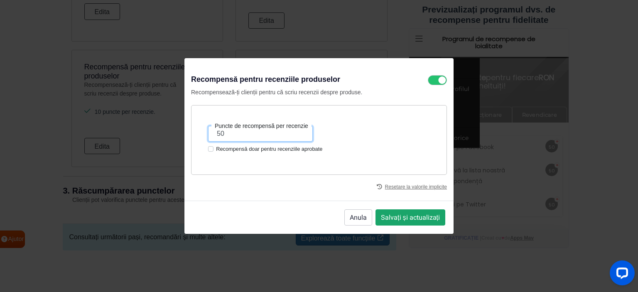
type input "50"
click at [388, 223] on font "Salvați și actualizați" at bounding box center [410, 218] width 59 height 10
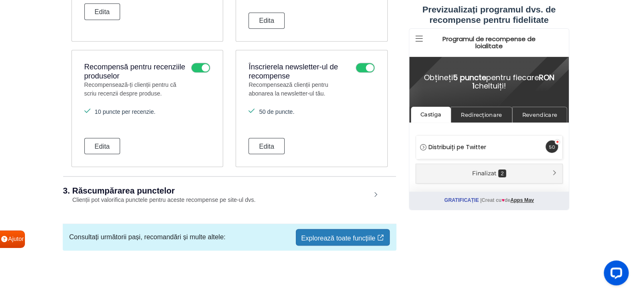
scroll to position [1069, 0]
click at [416, 39] on icon at bounding box center [418, 39] width 7 height 8
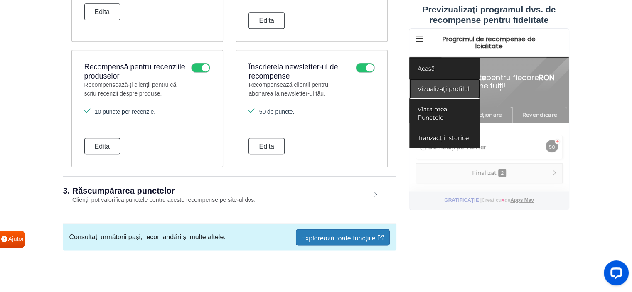
click at [430, 86] on font "Vizualizați profilul" at bounding box center [443, 88] width 52 height 7
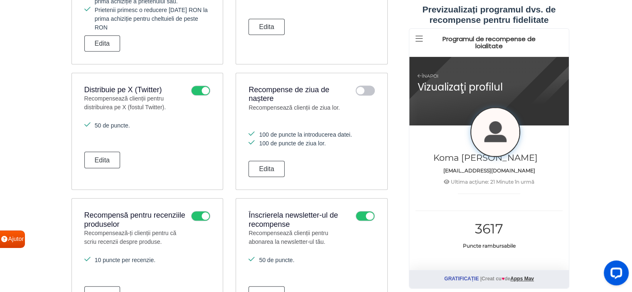
scroll to position [820, 0]
click at [428, 70] on div "Înapoi Vizualizaţi profilul" at bounding box center [489, 91] width 160 height 69
click at [427, 76] on link "Înapoi" at bounding box center [488, 76] width 143 height 5
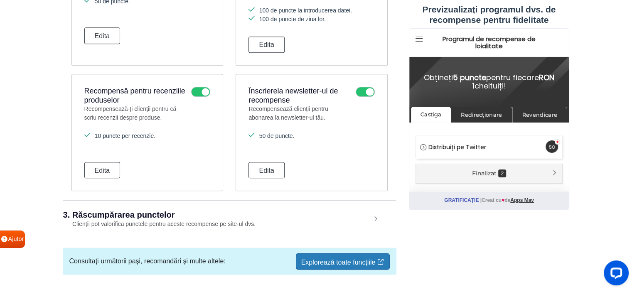
scroll to position [1069, 0]
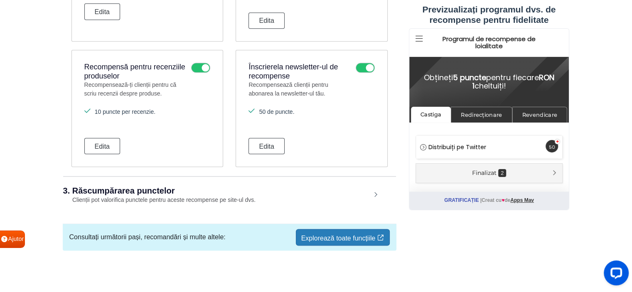
click at [146, 199] on font "Clienții pot valorifica punctele pentru aceste recompense pe site-ul dvs." at bounding box center [163, 200] width 183 height 7
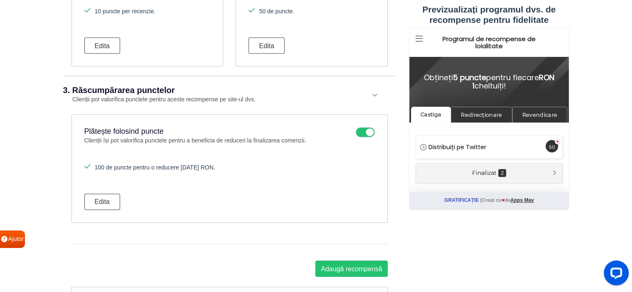
scroll to position [1111, 0]
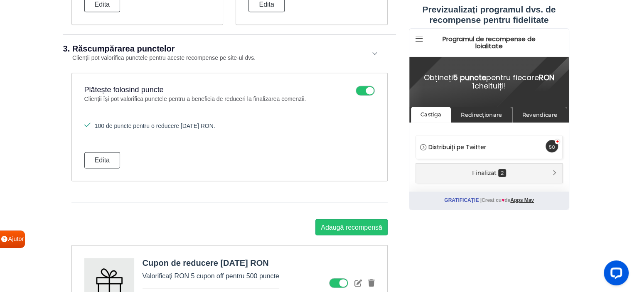
click at [422, 34] on span "Koma" at bounding box center [420, 38] width 14 height 15
click at [421, 38] on icon at bounding box center [418, 39] width 7 height 8
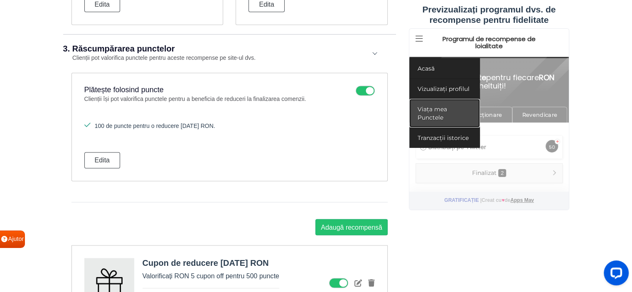
click at [435, 114] on font "Viața mea Punctele" at bounding box center [432, 114] width 30 height 16
